Goal: Task Accomplishment & Management: Manage account settings

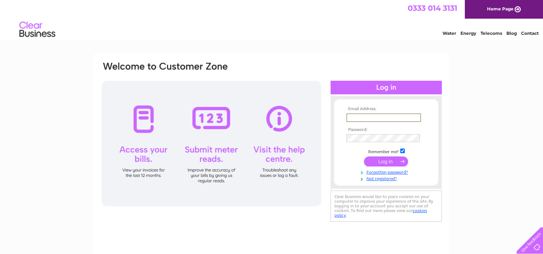
click at [367, 119] on input "text" at bounding box center [383, 117] width 75 height 9
type input "p.millar@newryclinic.com"
click at [364, 156] on input "submit" at bounding box center [386, 161] width 44 height 10
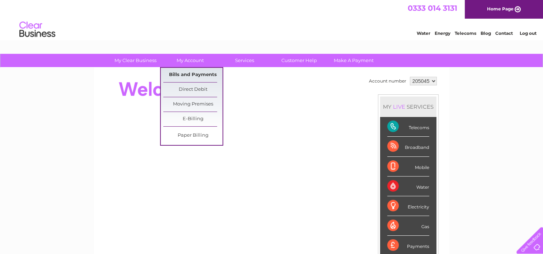
click at [189, 73] on link "Bills and Payments" at bounding box center [192, 75] width 59 height 14
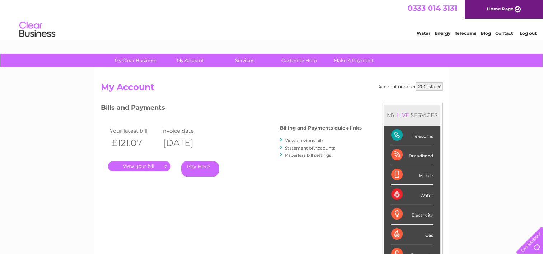
click at [135, 164] on link "." at bounding box center [139, 166] width 62 height 10
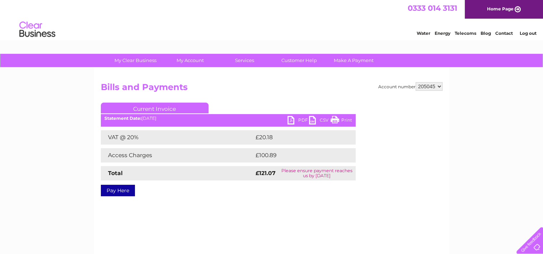
click at [299, 118] on link "PDF" at bounding box center [298, 121] width 22 height 10
